Goal: Information Seeking & Learning: Find specific fact

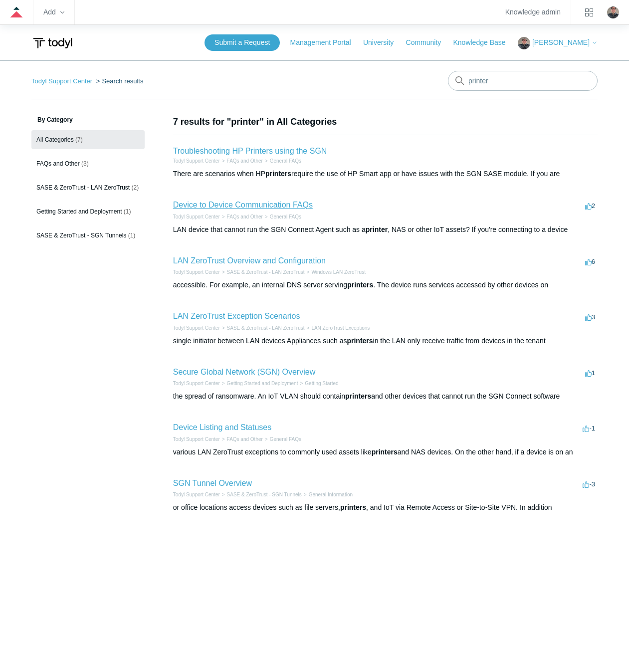
click at [236, 203] on link "Device to Device Communication FAQs" at bounding box center [243, 205] width 140 height 8
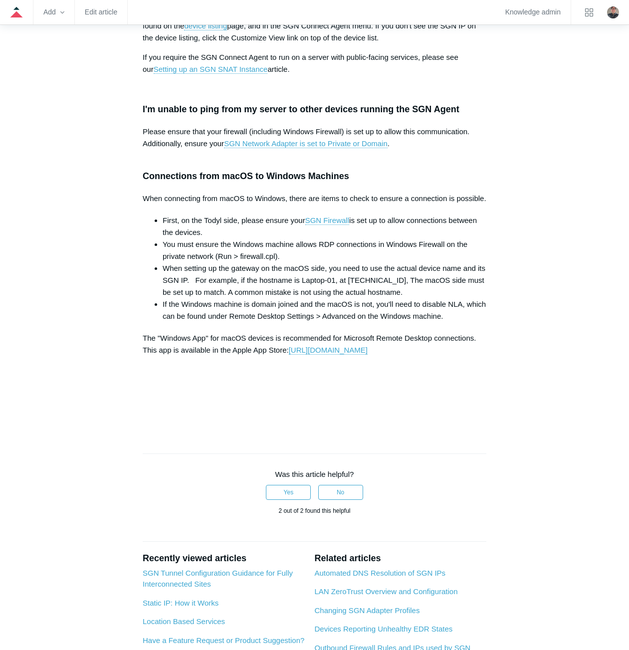
scroll to position [1248, 0]
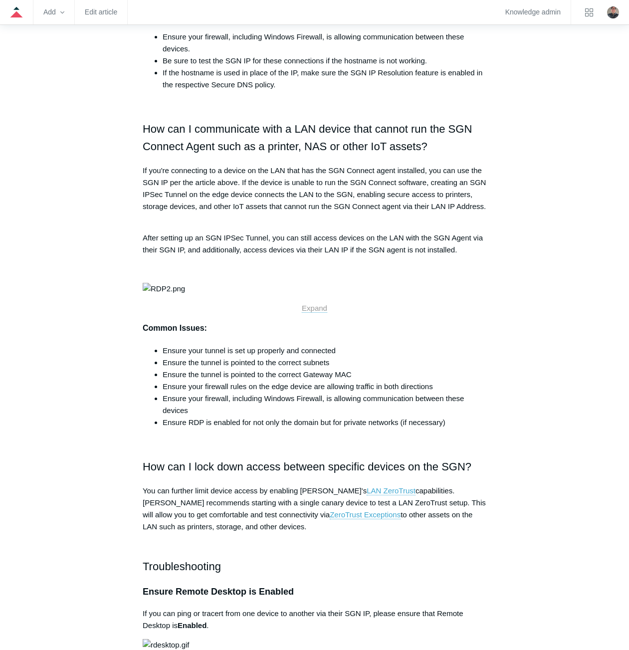
scroll to position [574, 0]
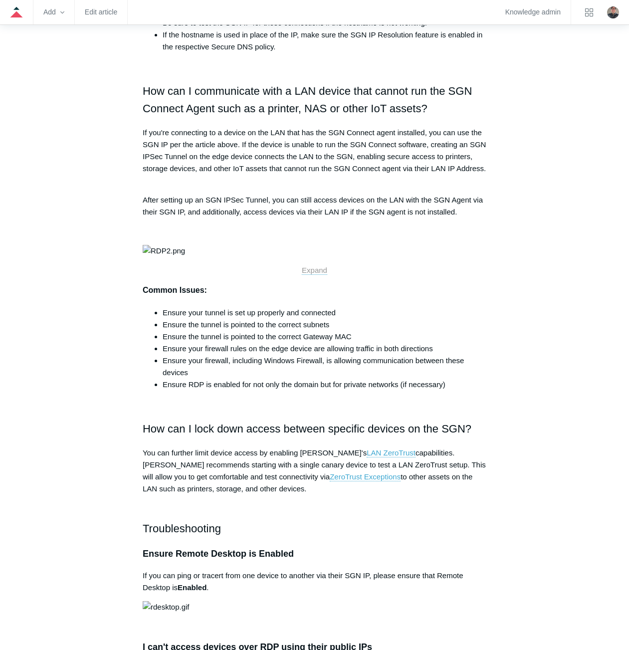
click at [185, 257] on img at bounding box center [164, 251] width 42 height 12
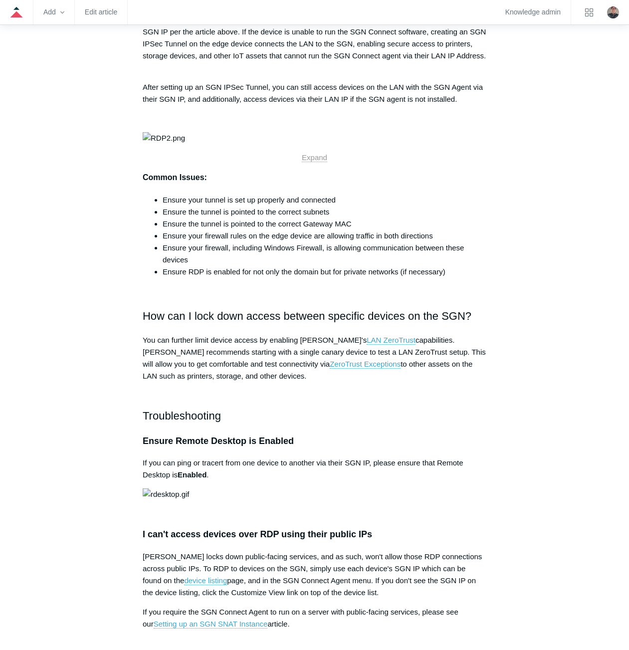
scroll to position [724, 0]
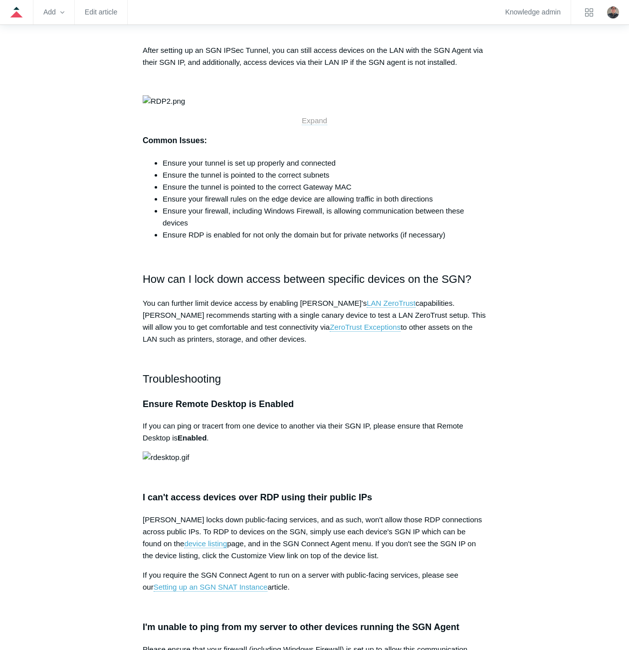
click at [319, 125] on span "Expand" at bounding box center [314, 120] width 25 height 8
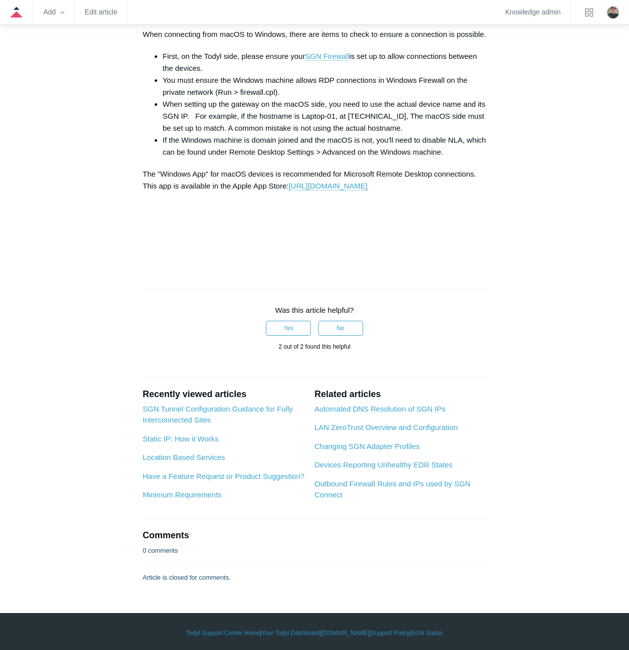
scroll to position [1423, 0]
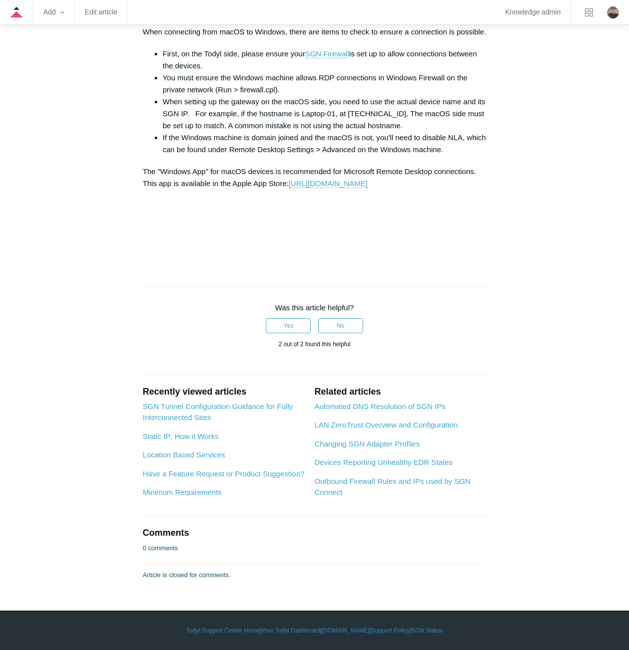
drag, startPoint x: 118, startPoint y: 355, endPoint x: 104, endPoint y: 355, distance: 14.5
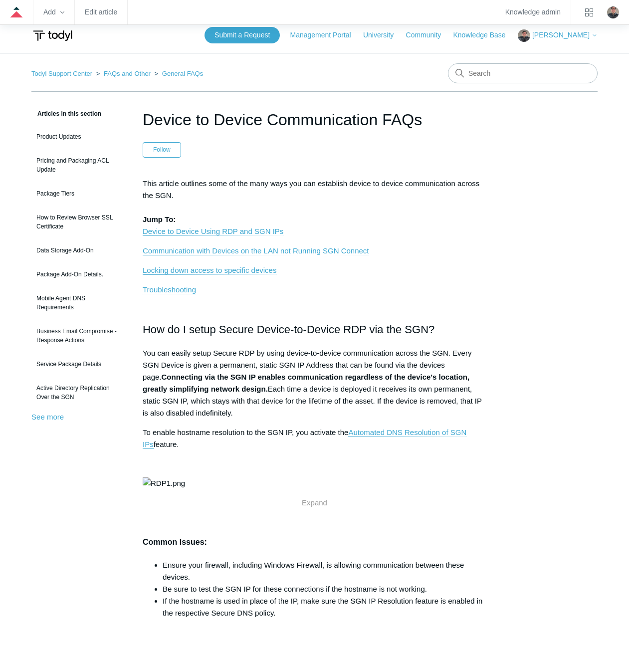
scroll to position [0, 0]
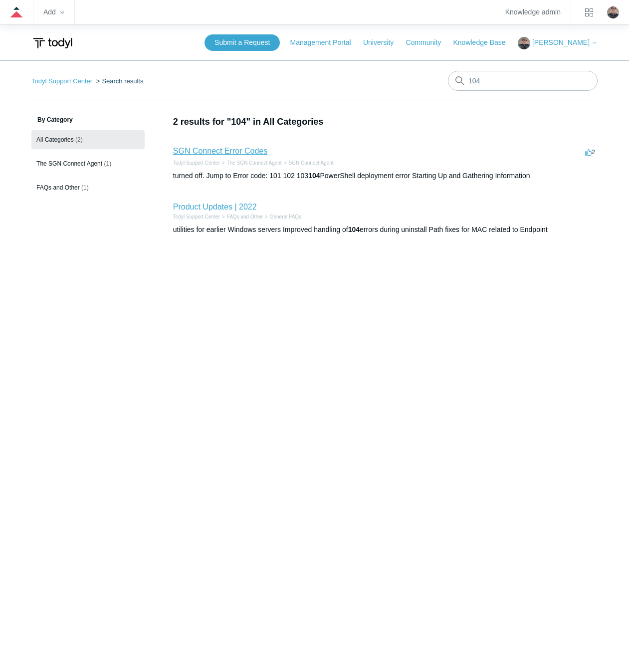
click at [205, 153] on link "SGN Connect Error Codes" at bounding box center [220, 151] width 94 height 8
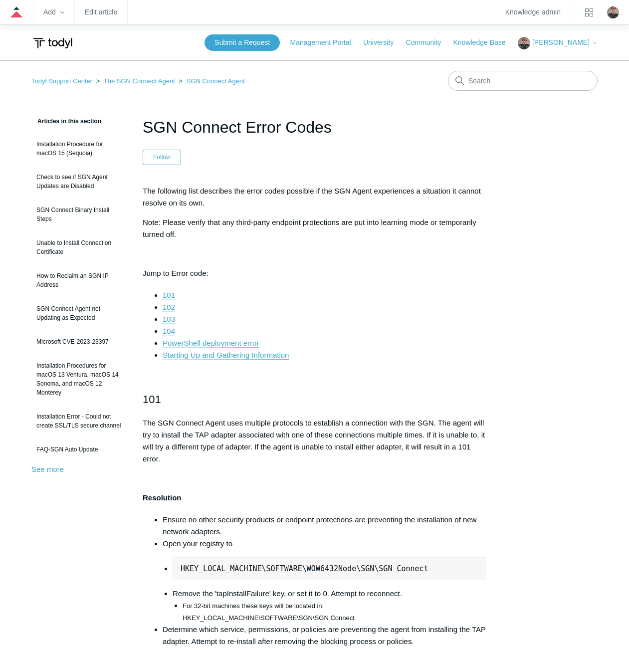
click at [172, 331] on link "104" at bounding box center [169, 331] width 12 height 9
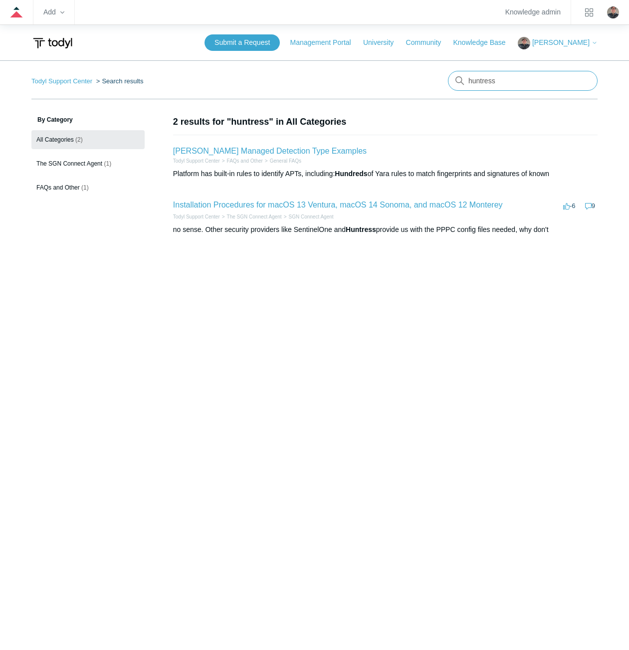
click at [510, 82] on input "huntress" at bounding box center [523, 81] width 150 height 20
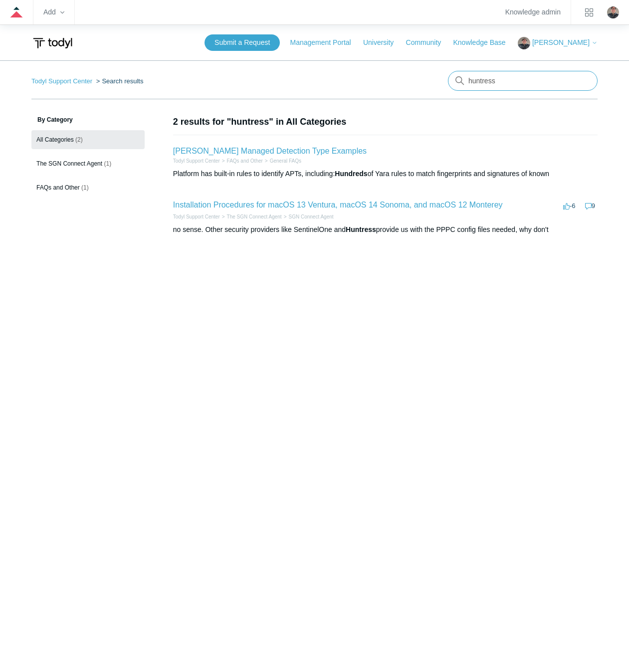
click at [506, 81] on input "huntress" at bounding box center [523, 81] width 150 height 20
type input "edr exceptions"
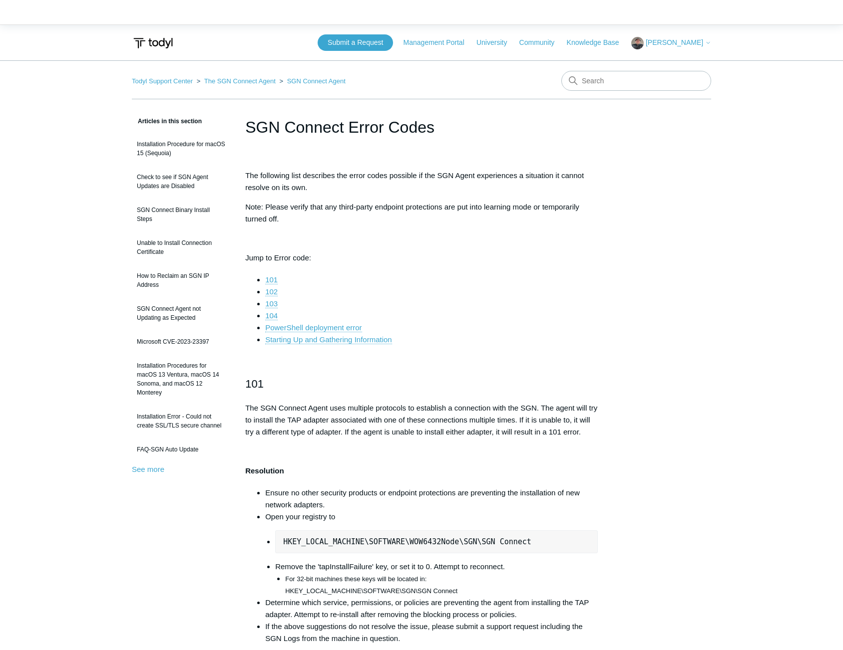
scroll to position [1650, 0]
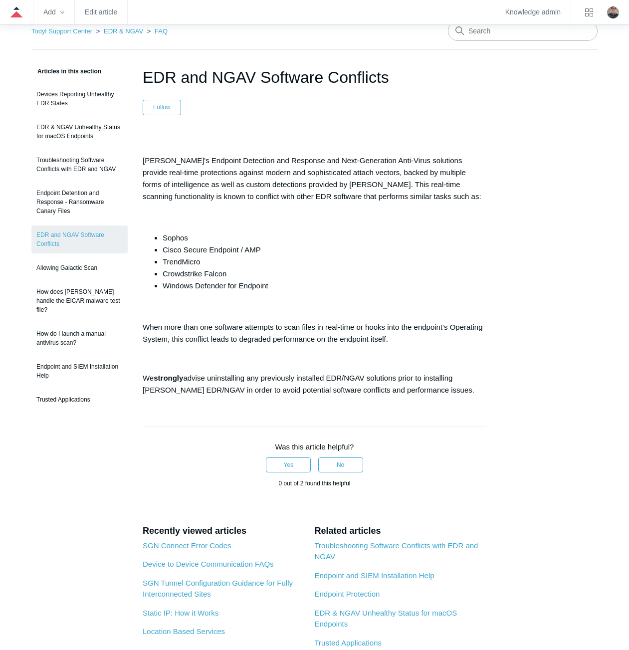
scroll to position [100, 0]
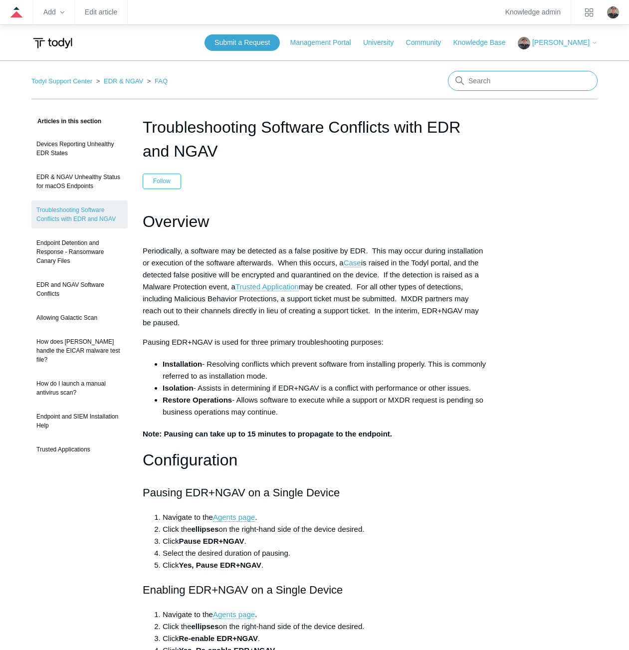
click at [515, 85] on input "Search" at bounding box center [523, 81] width 150 height 20
type input "exception"
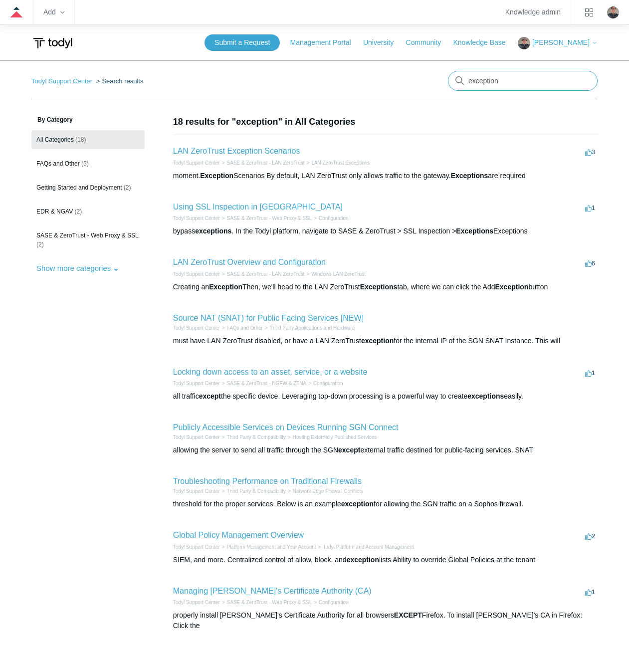
click at [507, 83] on input "exception" at bounding box center [523, 81] width 150 height 20
type input "antivirus"
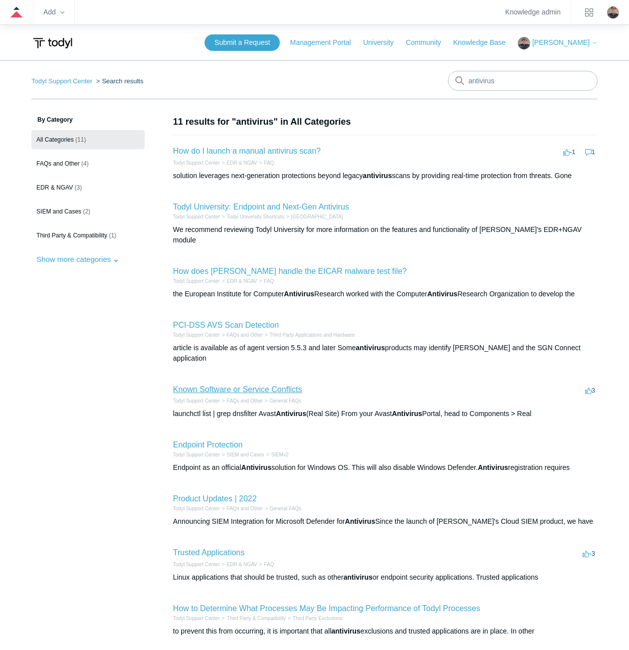
click at [202, 385] on link "Known Software or Service Conflicts" at bounding box center [237, 389] width 129 height 8
